Goal: Use online tool/utility: Use online tool/utility

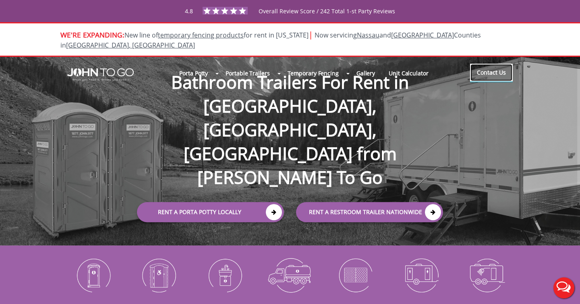
click at [496, 64] on link "Contact Us" at bounding box center [491, 73] width 43 height 18
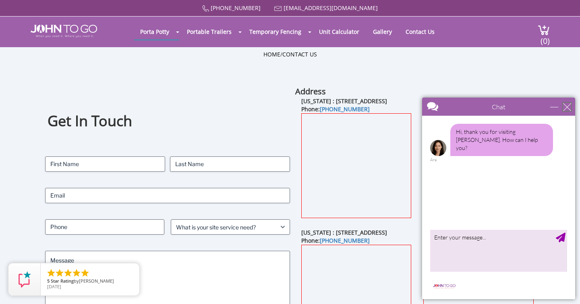
click at [568, 106] on div "close" at bounding box center [567, 107] width 8 height 8
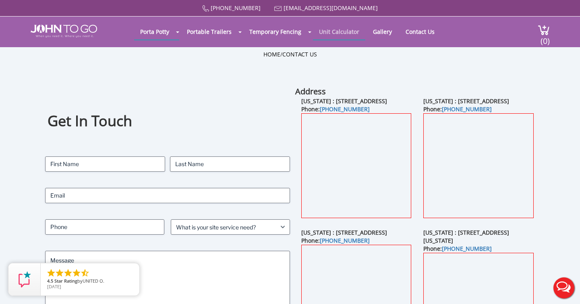
click at [343, 32] on link "Unit Calculator" at bounding box center [339, 32] width 52 height 16
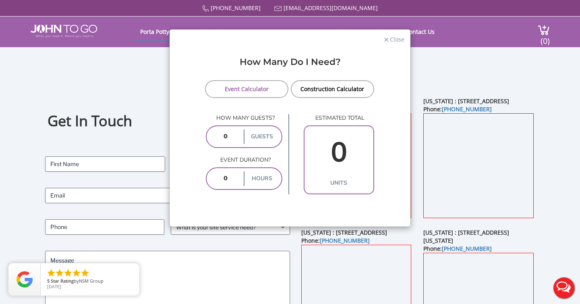
click at [230, 138] on input "number" at bounding box center [225, 136] width 33 height 15
click at [342, 90] on link "Construction Calculator" at bounding box center [332, 89] width 83 height 18
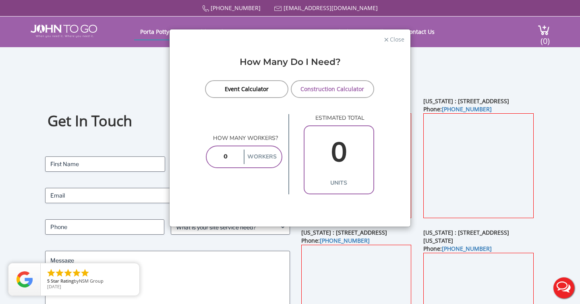
drag, startPoint x: 230, startPoint y: 159, endPoint x: 213, endPoint y: 159, distance: 17.7
click at [213, 159] on input "number" at bounding box center [225, 156] width 33 height 15
type input "12"
type input "2"
click at [230, 182] on div "How many workers? 12 Workers estimated total 2 units" at bounding box center [290, 154] width 168 height 80
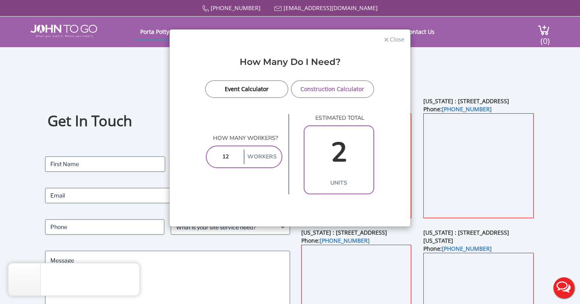
click at [238, 154] on input "12" at bounding box center [225, 156] width 33 height 15
type input "1"
type input "5"
type input "1"
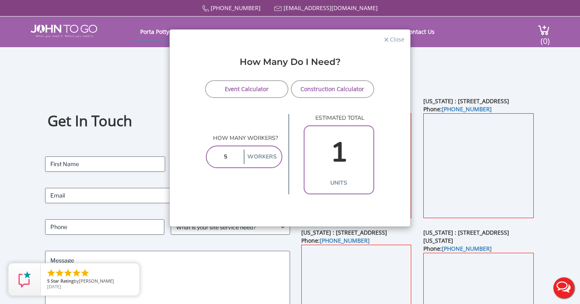
type input "5"
click at [237, 89] on link "Event Calculator" at bounding box center [246, 89] width 83 height 18
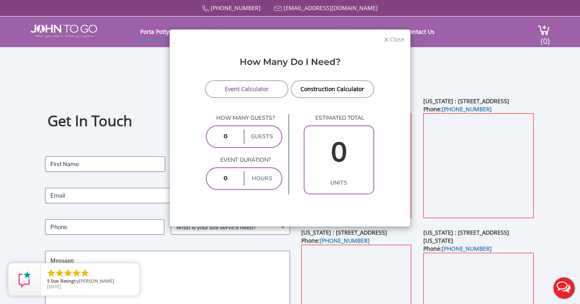
drag, startPoint x: 233, startPoint y: 141, endPoint x: 209, endPoint y: 138, distance: 24.4
click at [209, 138] on input "number" at bounding box center [225, 136] width 33 height 15
type input "5000"
click at [191, 106] on form "Event Calculator Construction Calculator How many guests? 5000 guests Event dur…" at bounding box center [290, 137] width 229 height 114
click at [231, 176] on input "number" at bounding box center [225, 178] width 33 height 15
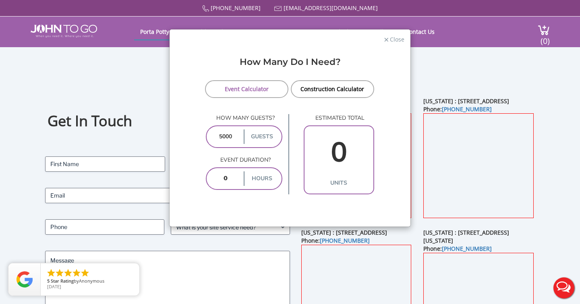
type input "8"
type input "39"
type input "10"
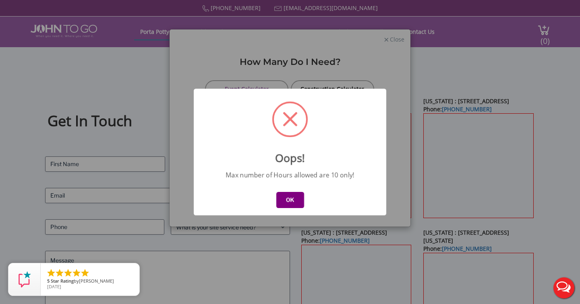
click at [287, 200] on button "OK" at bounding box center [290, 200] width 28 height 16
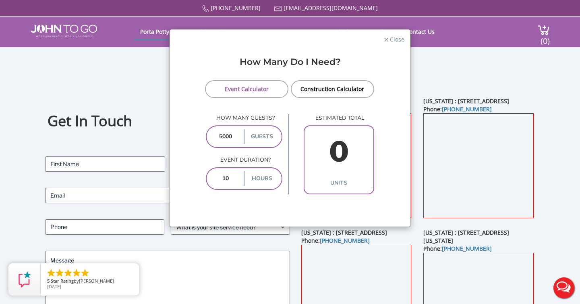
click at [231, 135] on input "5000" at bounding box center [225, 136] width 33 height 15
click at [222, 136] on input "5000" at bounding box center [225, 136] width 33 height 15
click at [219, 136] on input "5000" at bounding box center [225, 136] width 33 height 15
type input "8000"
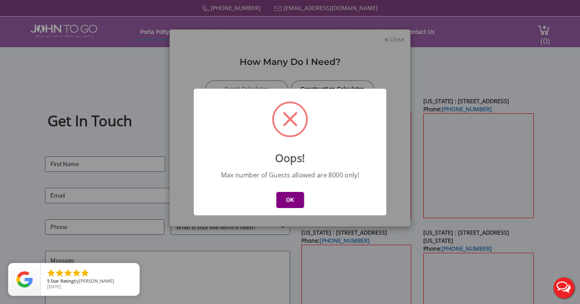
click at [286, 193] on button "OK" at bounding box center [290, 200] width 28 height 16
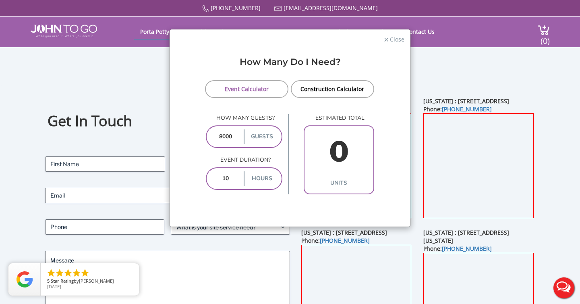
click at [233, 173] on input "10" at bounding box center [225, 178] width 33 height 15
click at [233, 178] on input "10" at bounding box center [225, 178] width 33 height 15
type input "1"
type input "24"
type input "5"
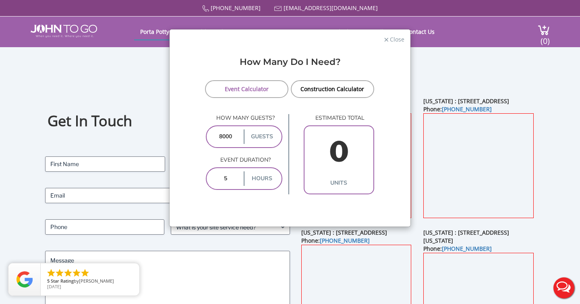
type input "55"
type input "5"
click at [225, 199] on div "How Many Do I Need? Event Calculator Construction Calculator How many guests? 8…" at bounding box center [290, 138] width 241 height 177
click at [228, 177] on input "5" at bounding box center [225, 178] width 33 height 15
type input "8"
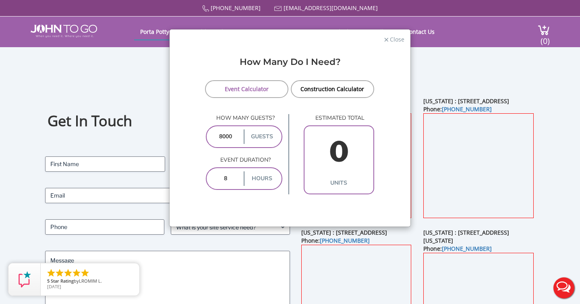
type input "62"
click at [228, 177] on input "8" at bounding box center [225, 178] width 33 height 15
type input "9"
type input "62"
type input "10"
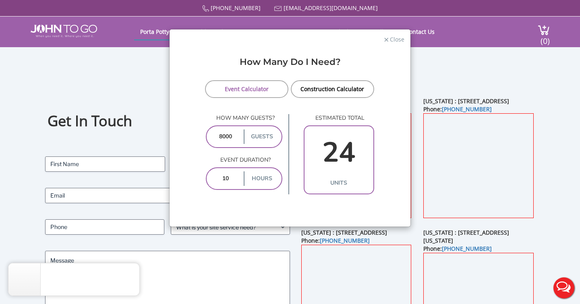
type input "65"
type input "10"
click at [391, 39] on span "Close" at bounding box center [396, 39] width 15 height 8
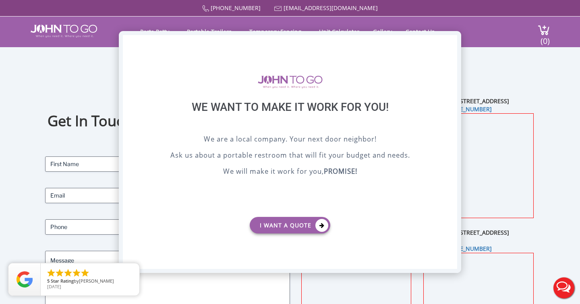
click at [447, 39] on div "X" at bounding box center [451, 42] width 12 height 14
